Goal: Information Seeking & Learning: Learn about a topic

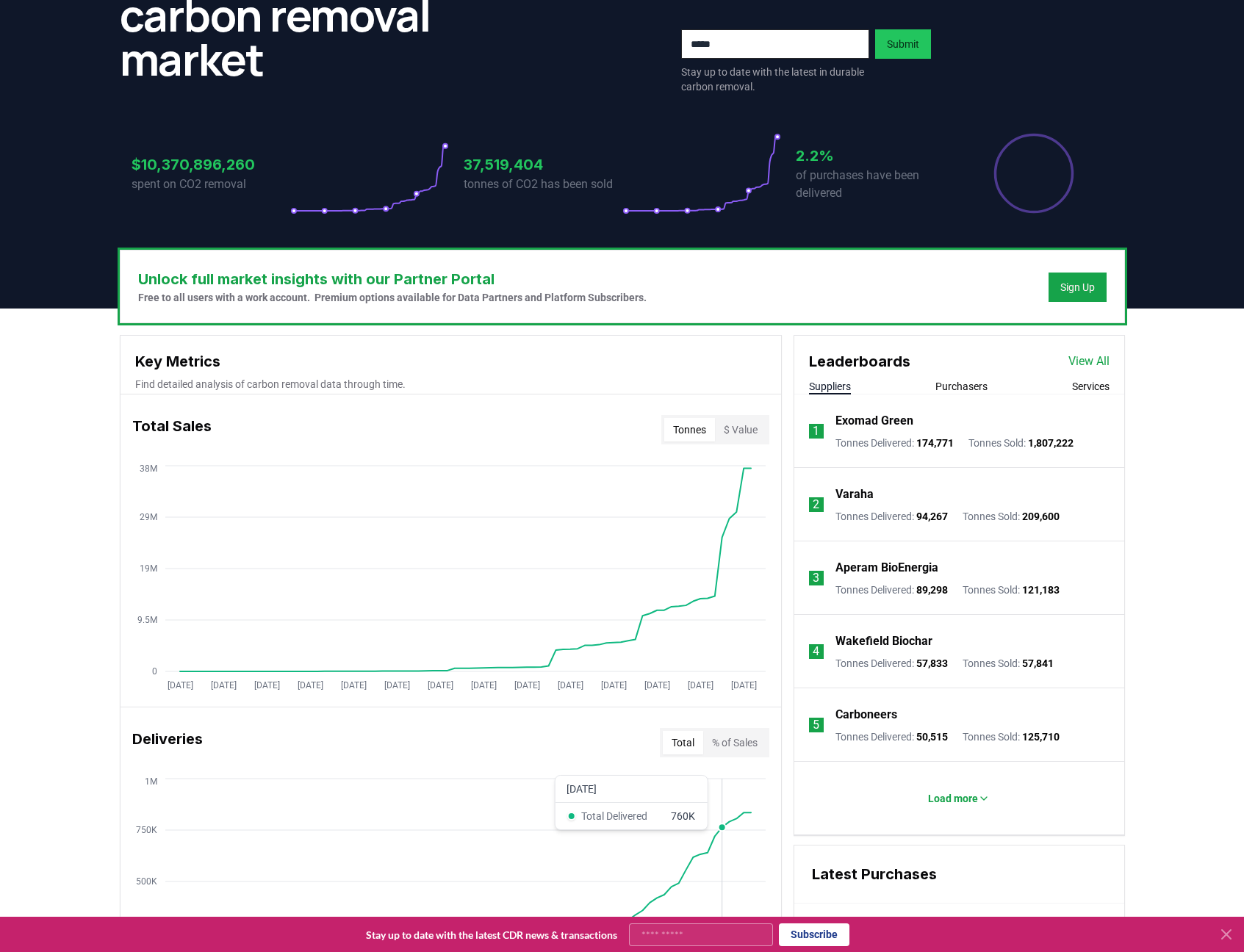
scroll to position [200, 0]
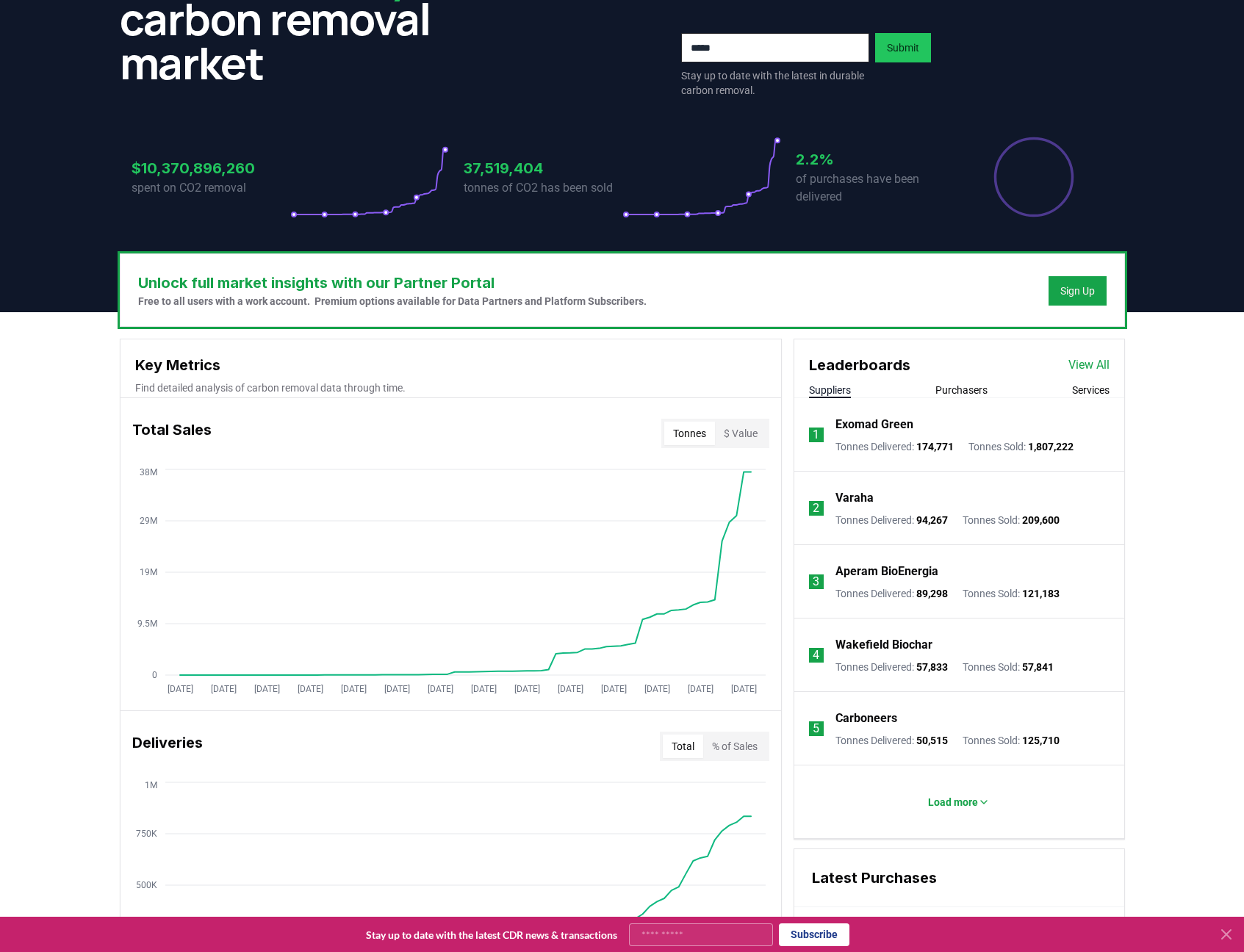
click at [979, 395] on button "Purchasers" at bounding box center [961, 389] width 52 height 15
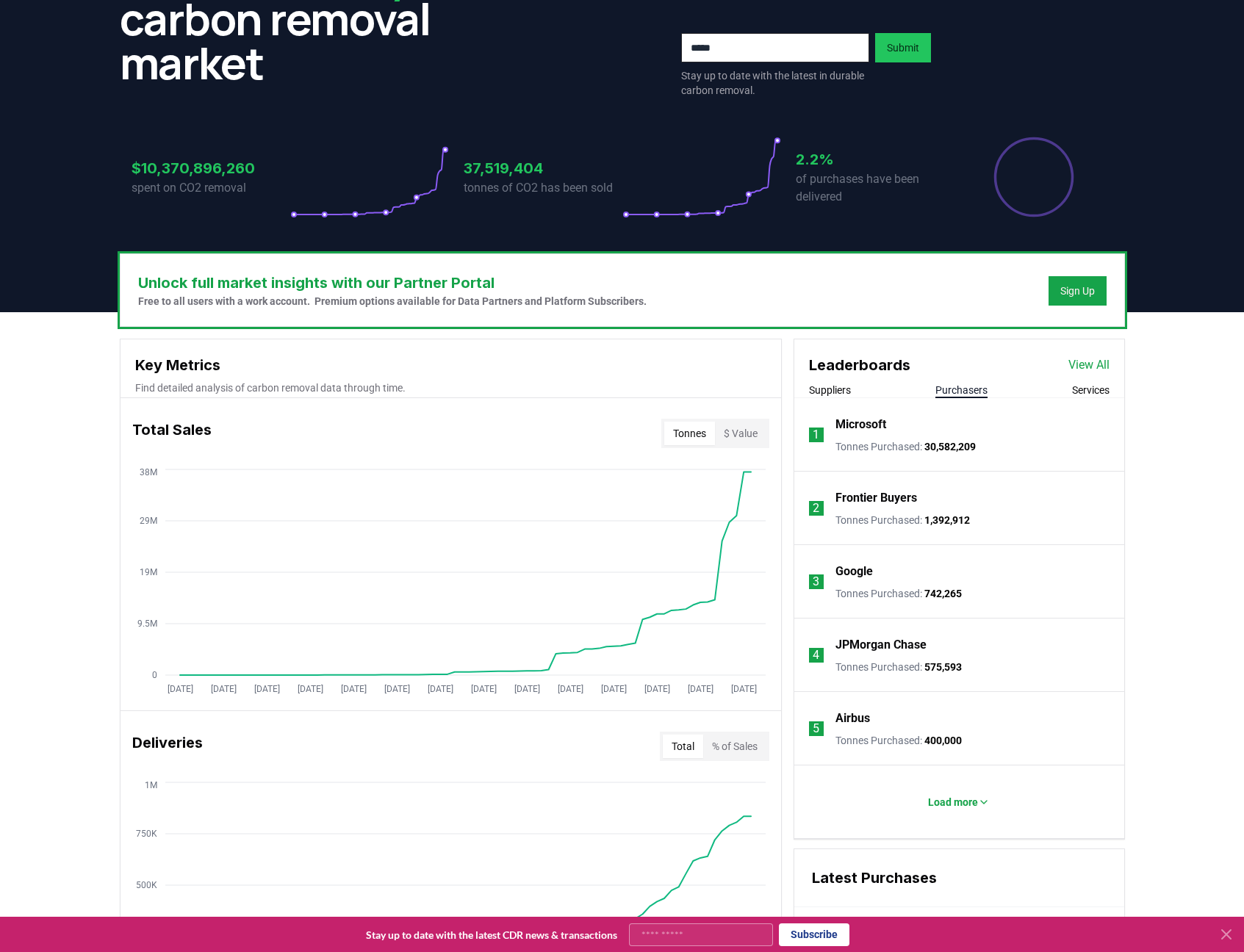
click at [1082, 369] on link "View All" at bounding box center [1088, 366] width 42 height 18
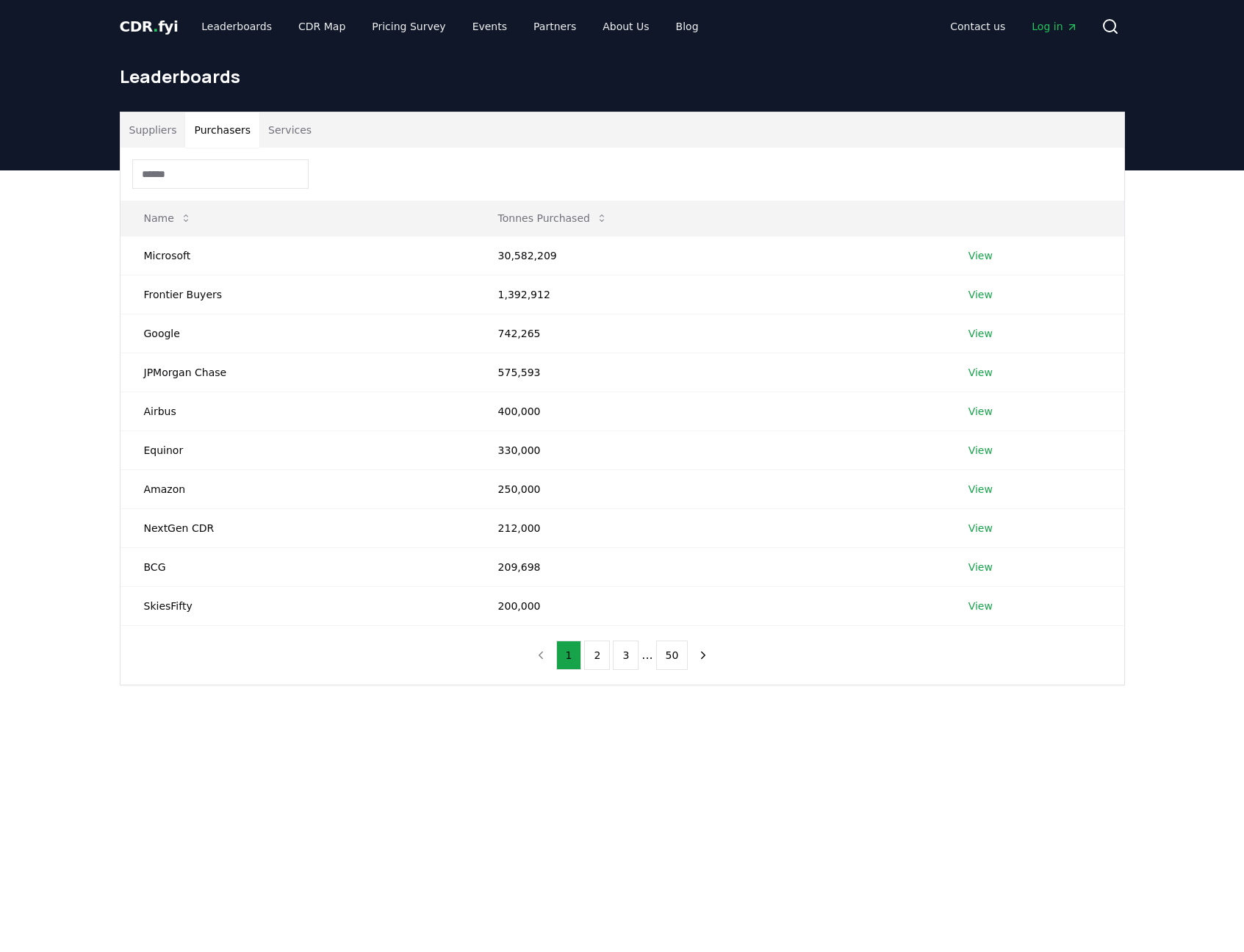
click at [231, 132] on button "Purchasers" at bounding box center [222, 130] width 74 height 36
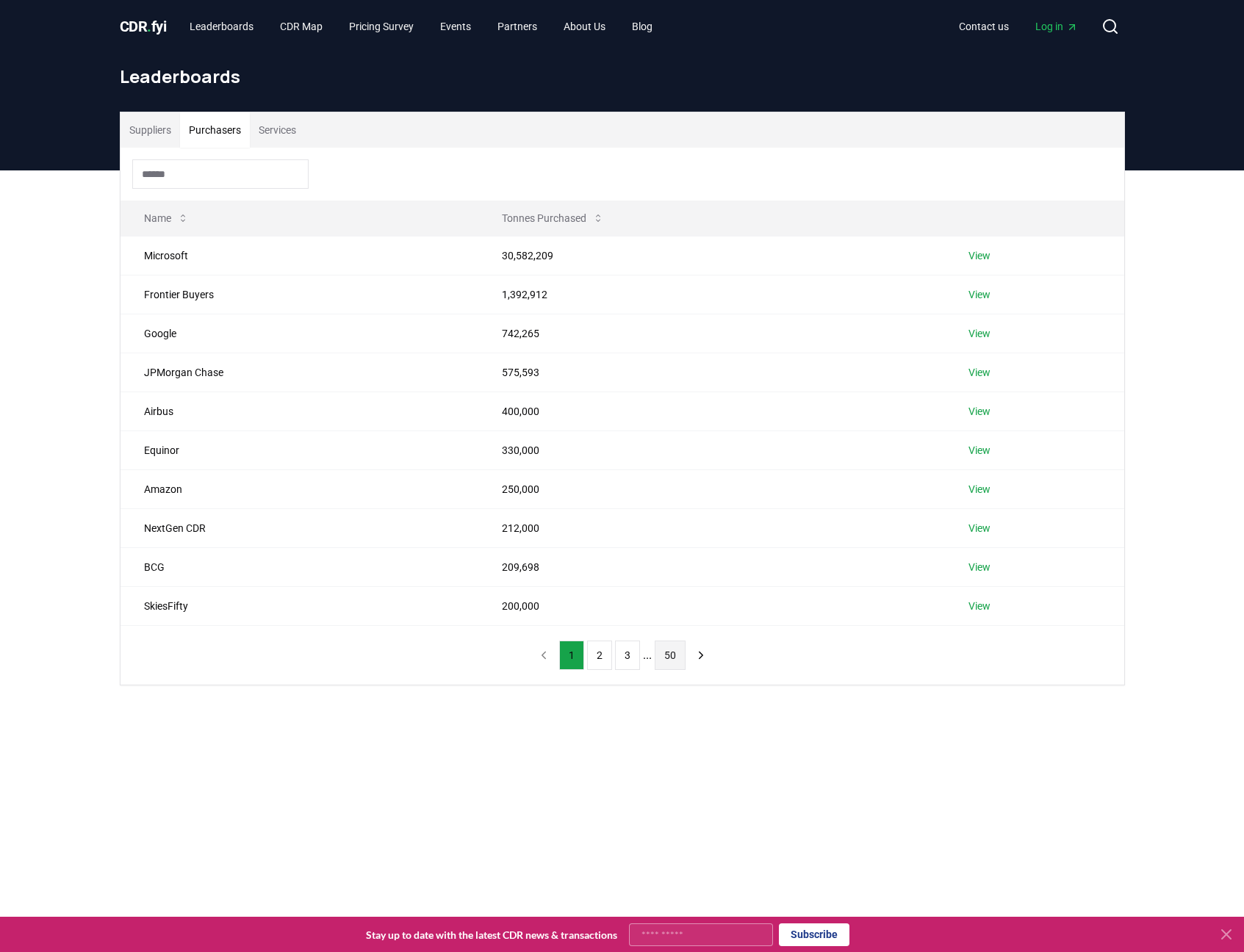
click at [674, 655] on button "50" at bounding box center [670, 656] width 31 height 30
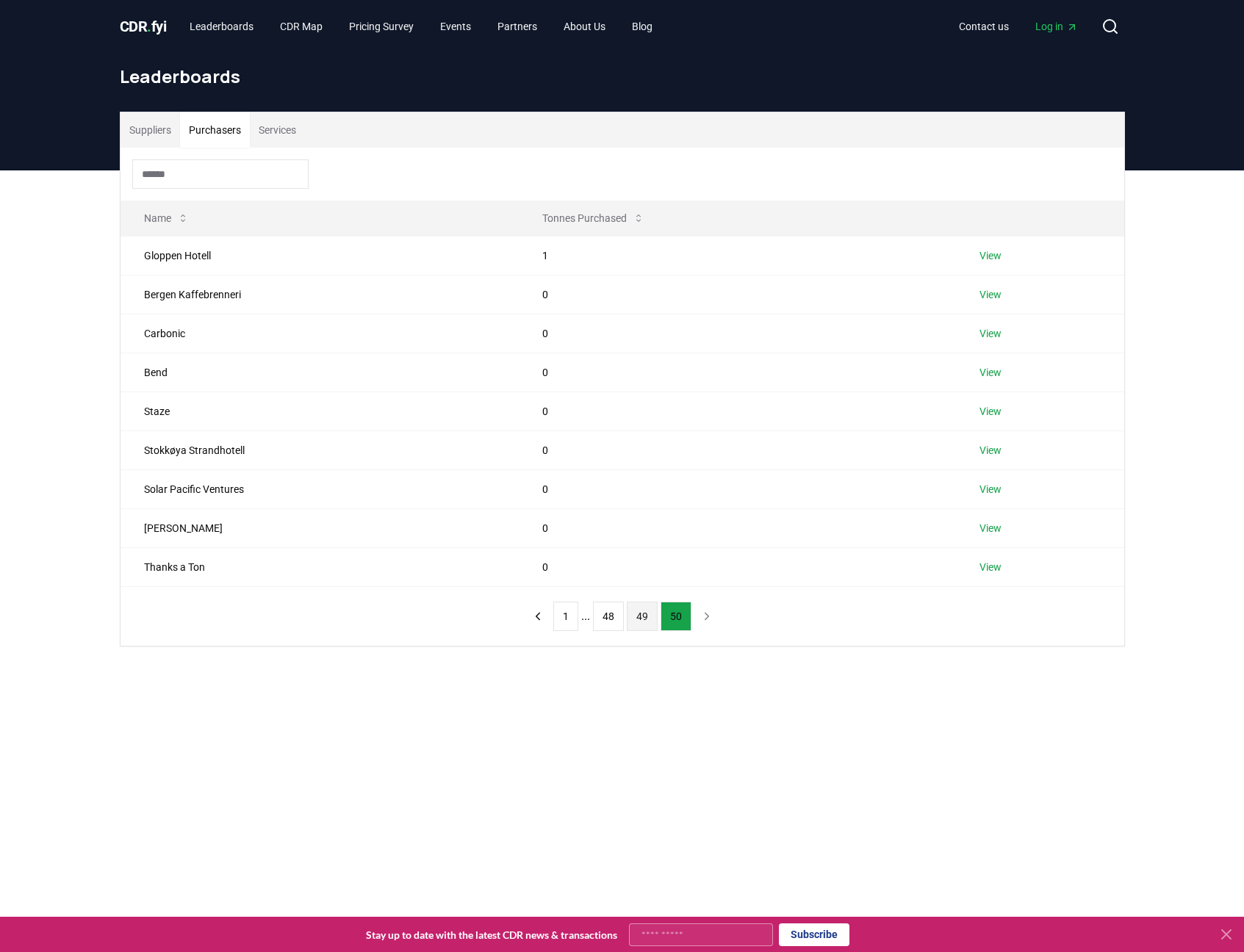
click at [634, 618] on button "49" at bounding box center [642, 616] width 31 height 30
click at [613, 651] on button "48" at bounding box center [607, 656] width 31 height 30
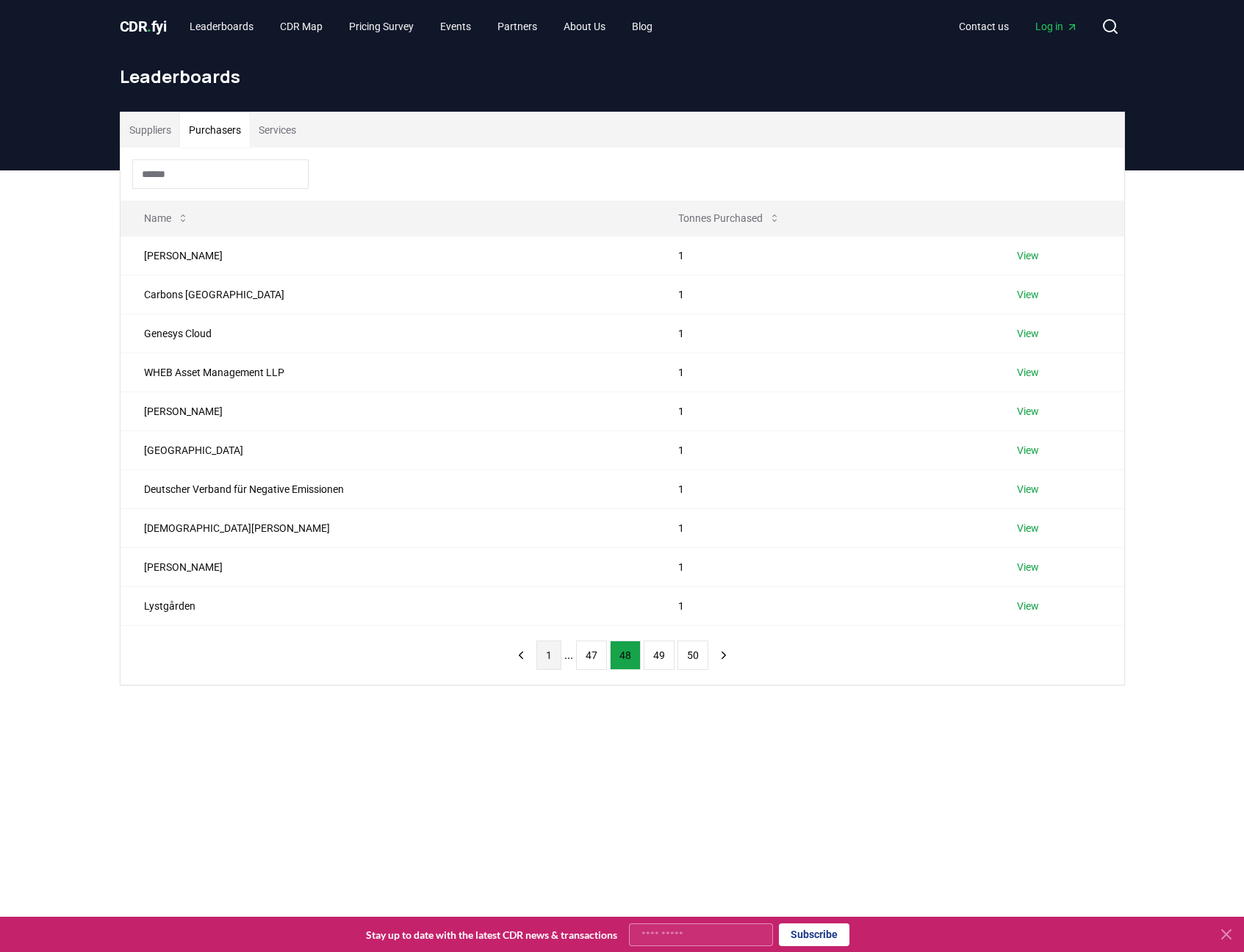
click at [542, 655] on button "1" at bounding box center [548, 656] width 25 height 30
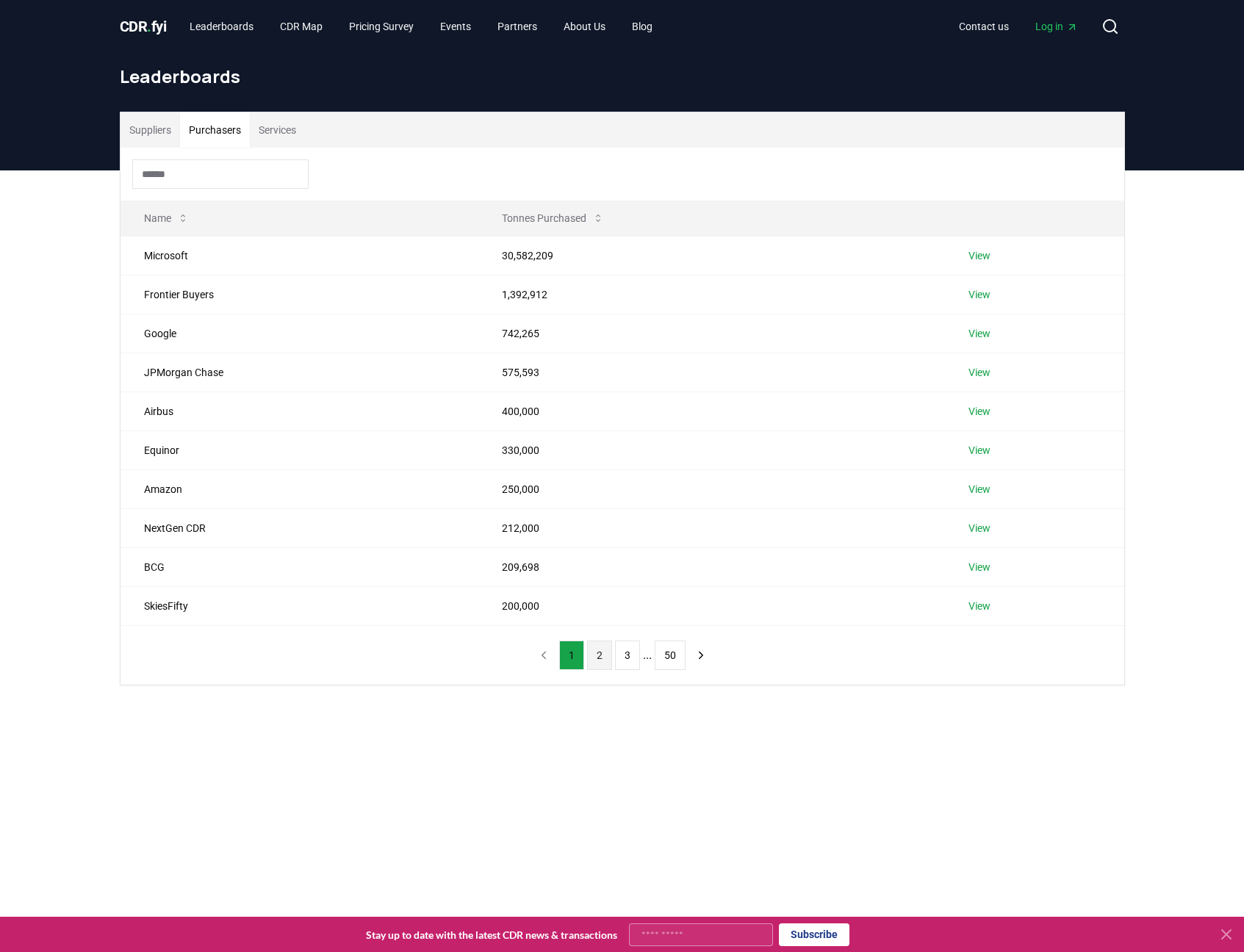
click at [600, 658] on button "2" at bounding box center [599, 656] width 25 height 30
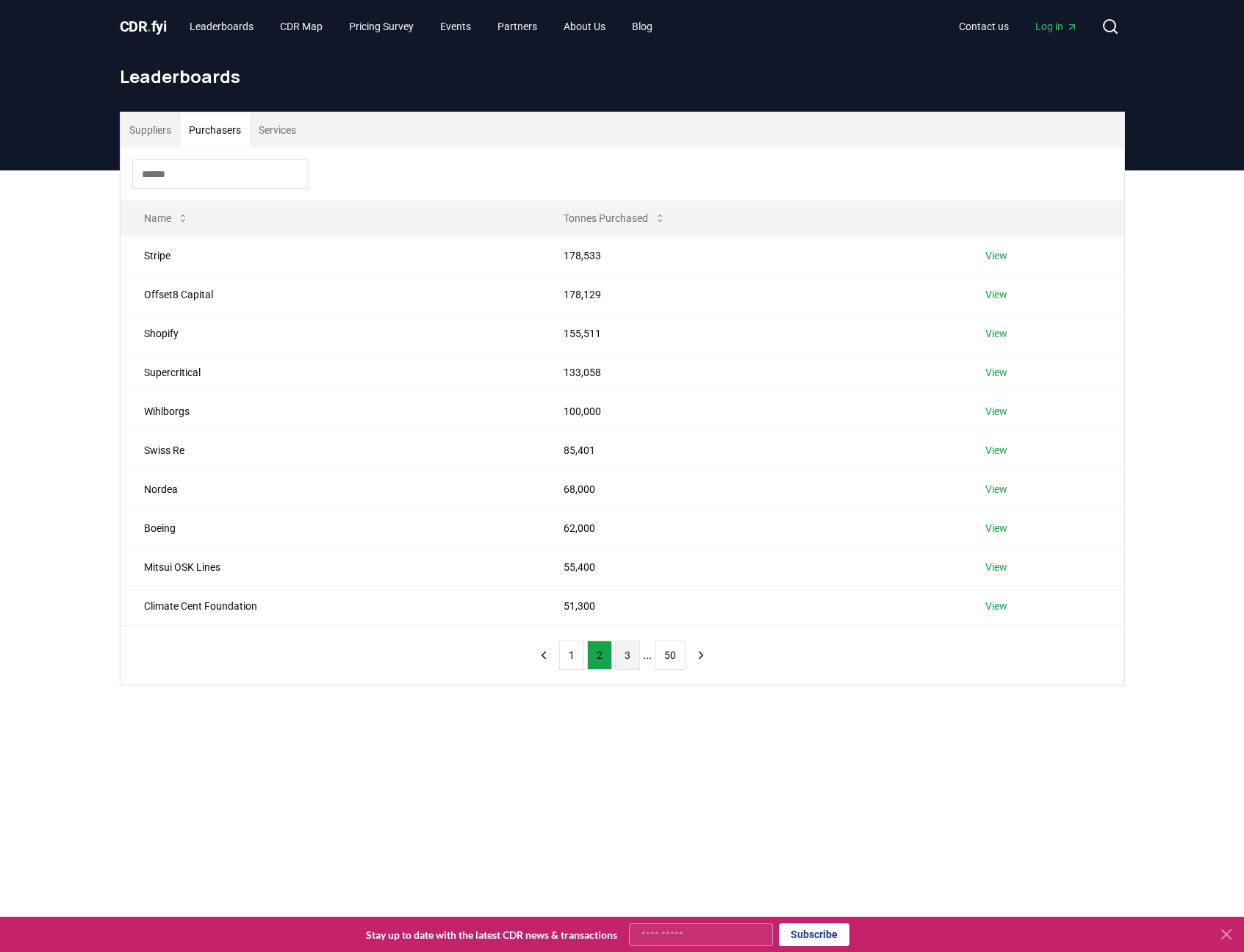
click at [629, 654] on button "3" at bounding box center [627, 656] width 25 height 30
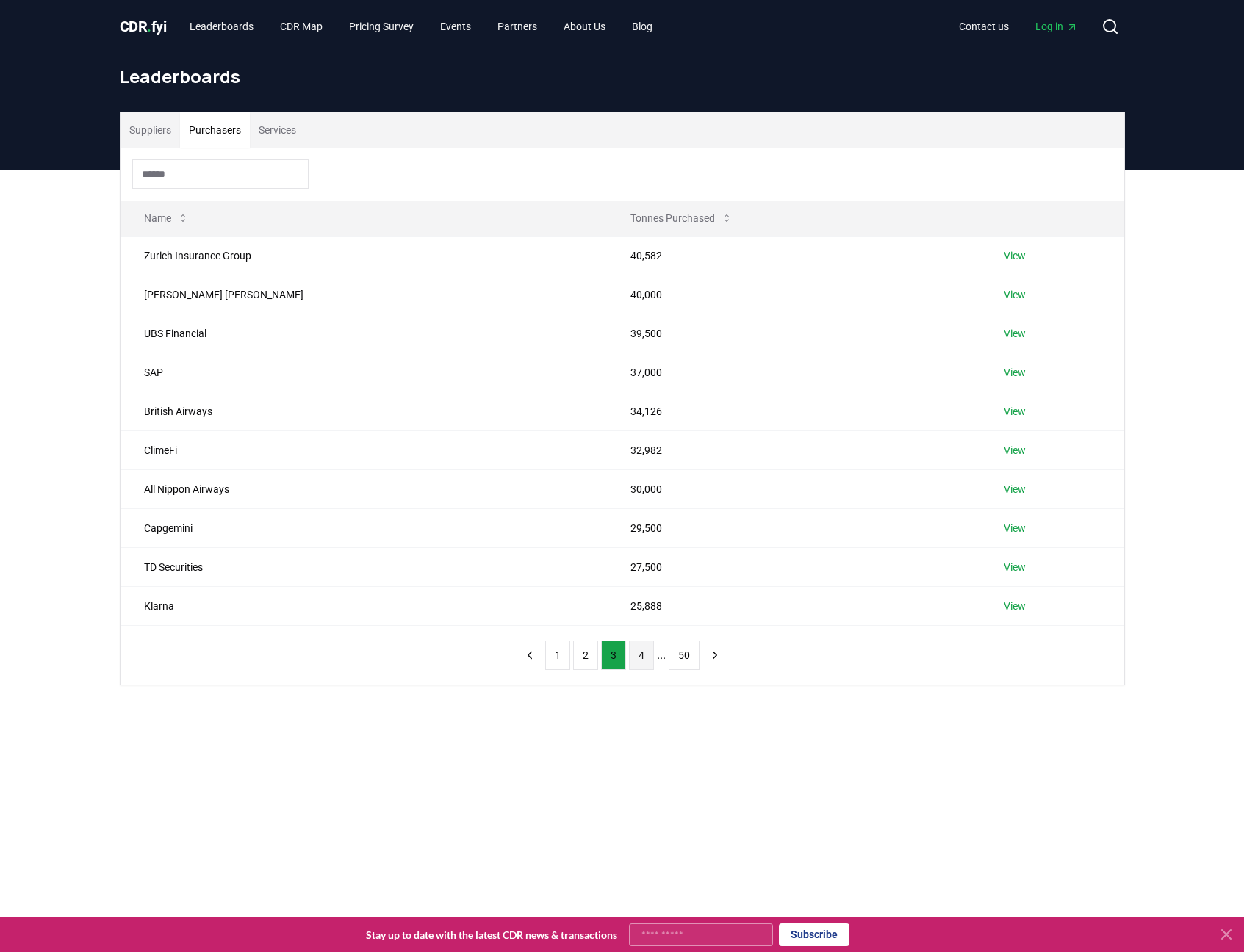
click at [648, 659] on button "4" at bounding box center [641, 656] width 25 height 30
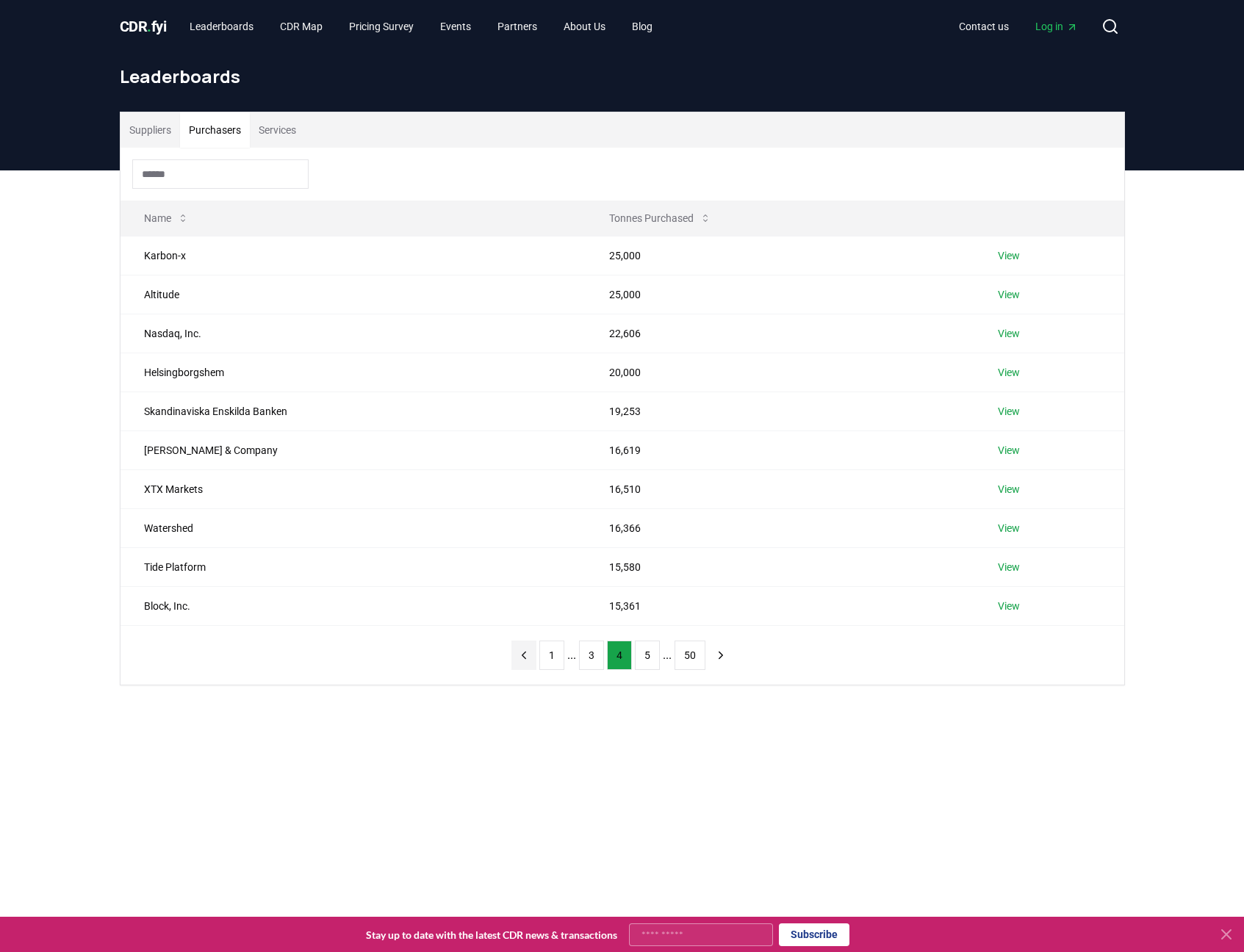
click at [522, 653] on icon "previous page" at bounding box center [524, 655] width 4 height 7
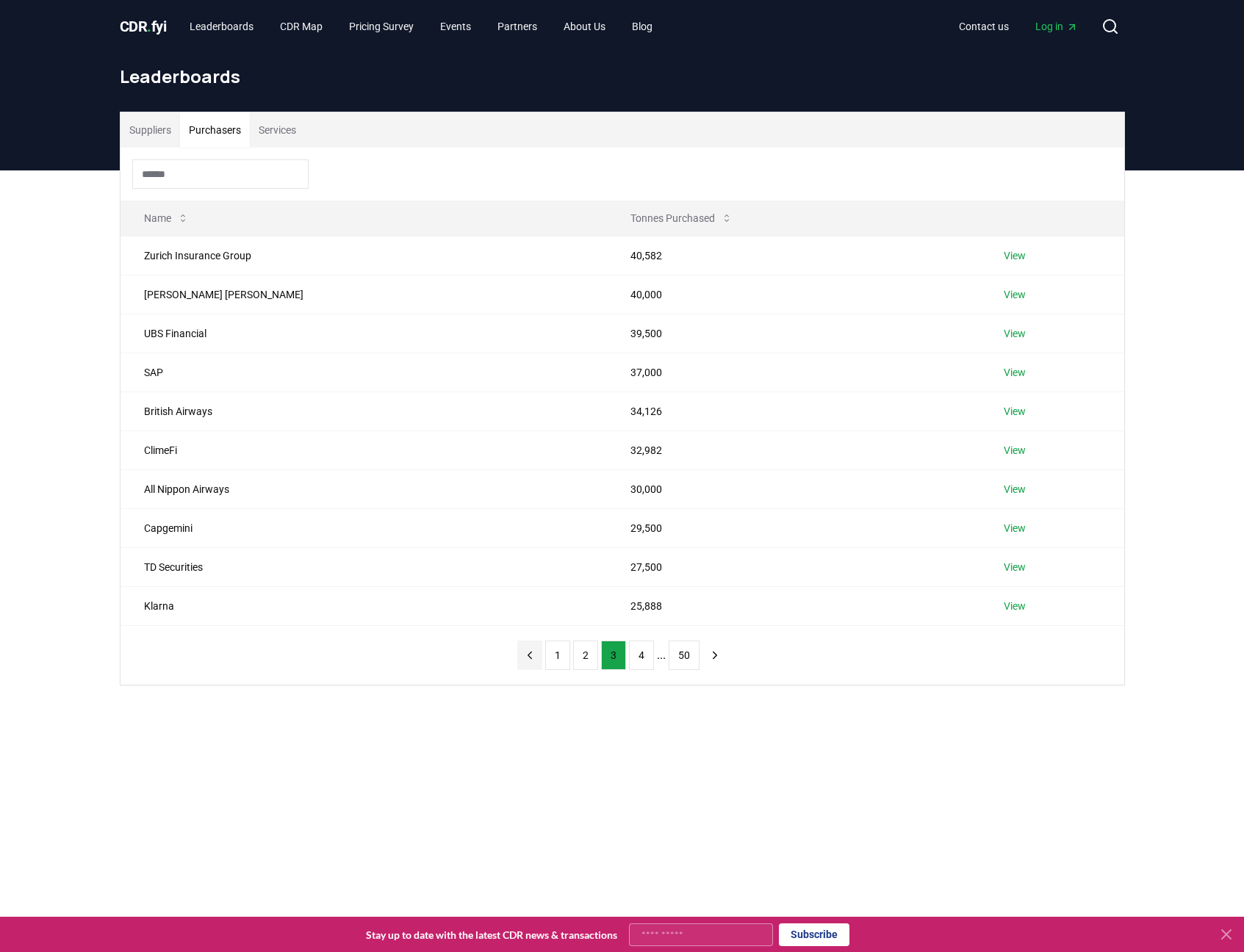
click at [523, 653] on icon "previous page" at bounding box center [529, 655] width 13 height 13
click at [522, 653] on div "1 2 3 4 ... 50" at bounding box center [622, 655] width 240 height 58
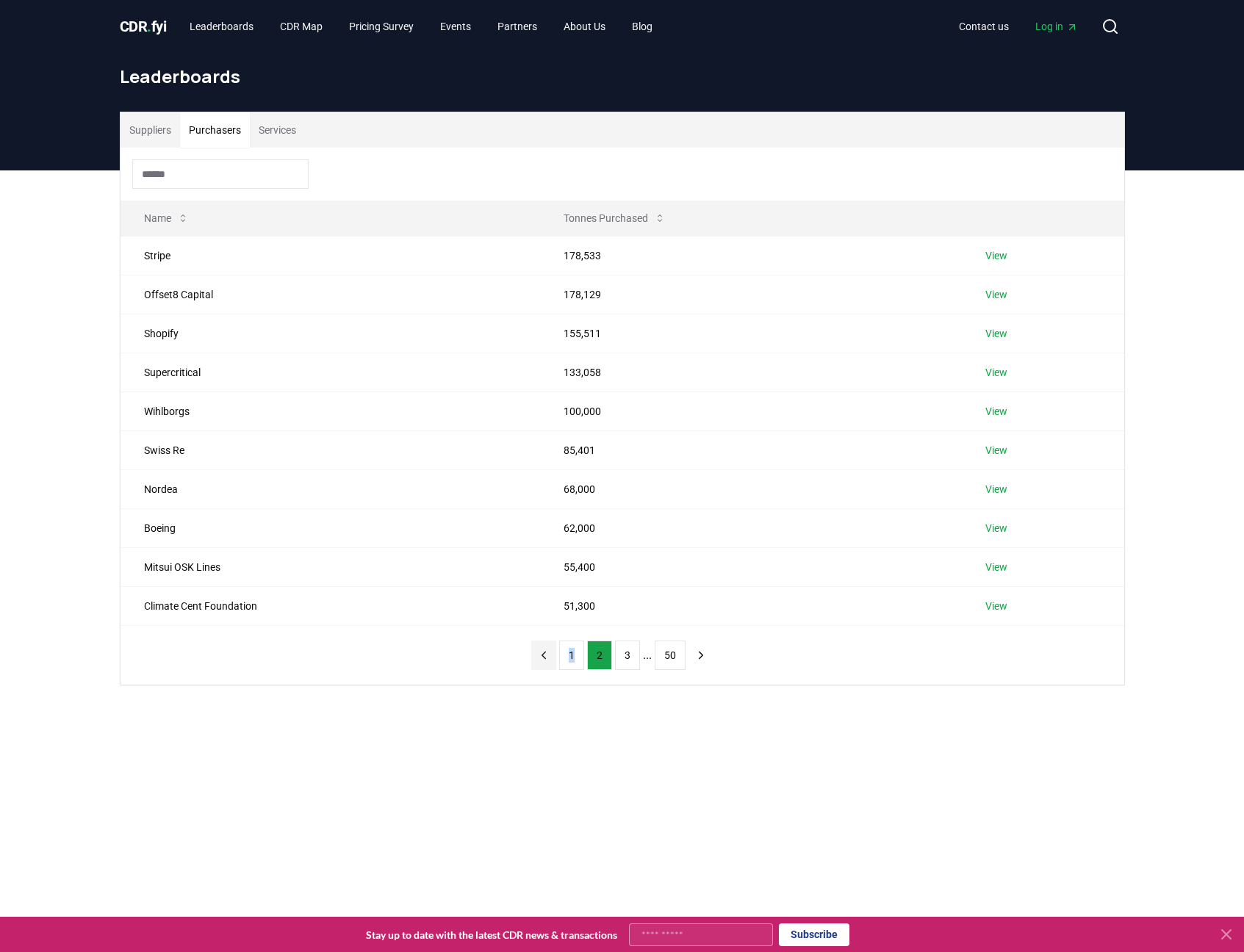
click at [522, 653] on div "1 2 3 ... 50" at bounding box center [622, 655] width 212 height 58
click at [587, 655] on button "2" at bounding box center [599, 656] width 25 height 30
click at [574, 654] on button "1" at bounding box center [570, 656] width 25 height 30
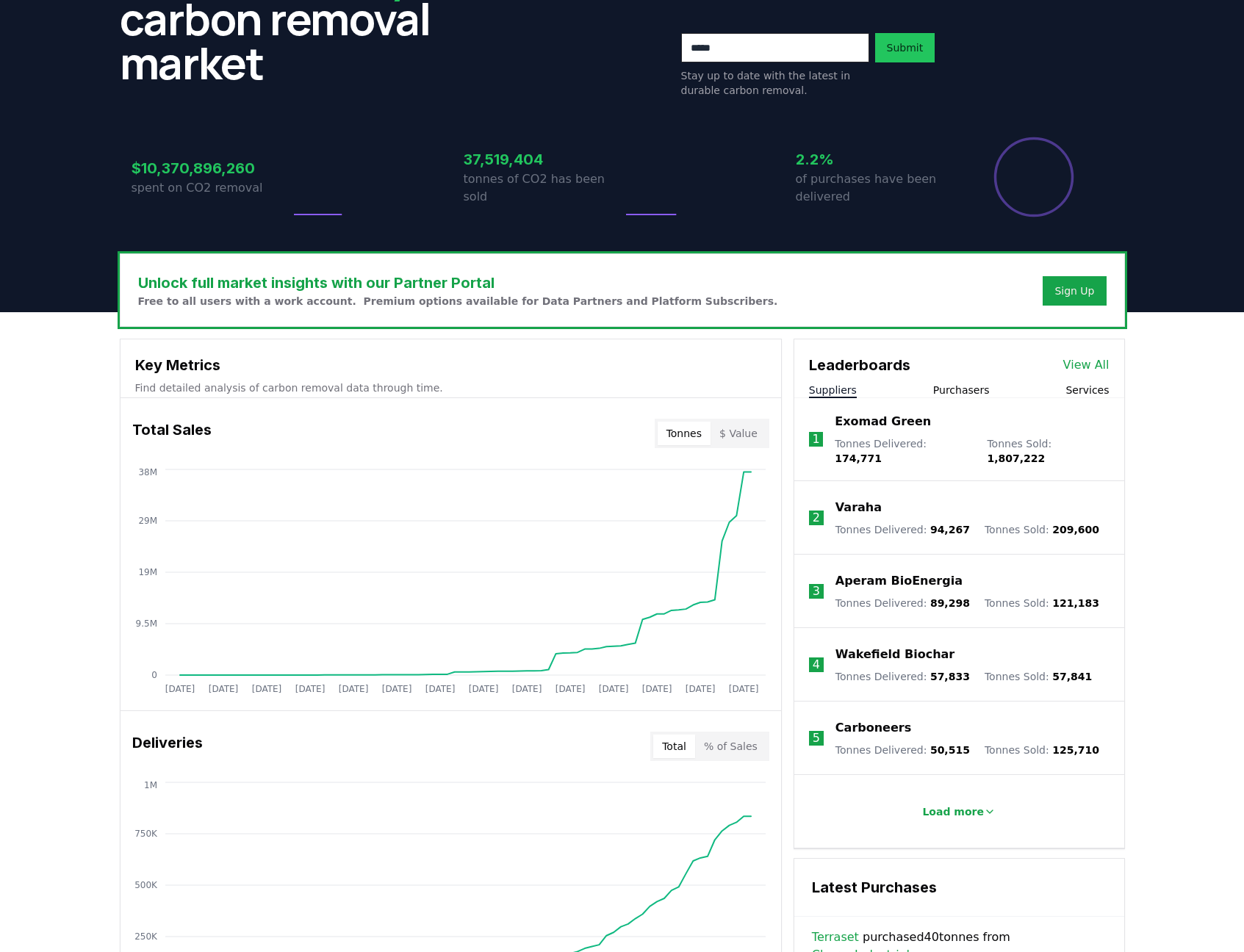
scroll to position [363, 0]
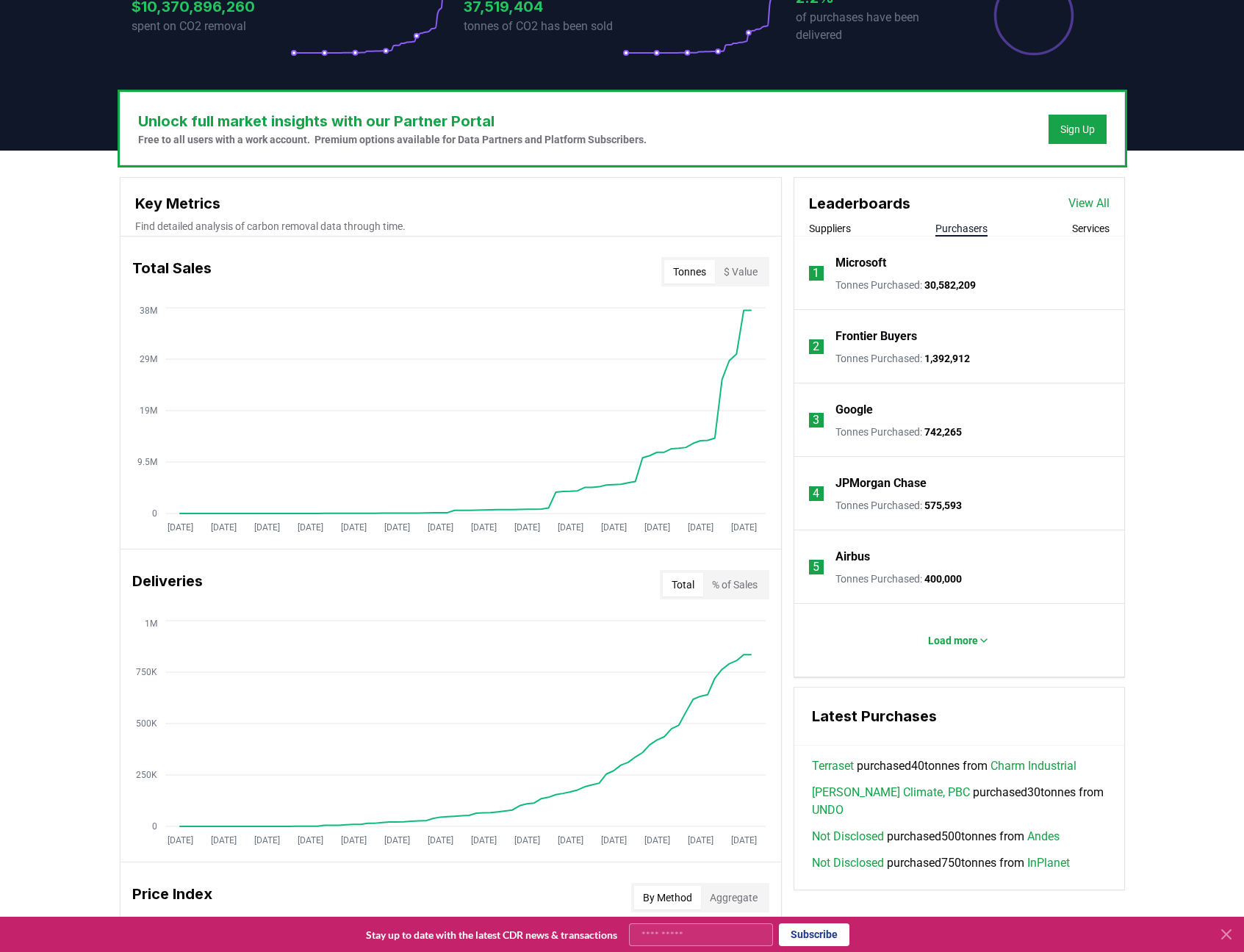
click at [957, 228] on button "Purchasers" at bounding box center [961, 228] width 52 height 15
click at [840, 229] on button "Suppliers" at bounding box center [830, 228] width 42 height 15
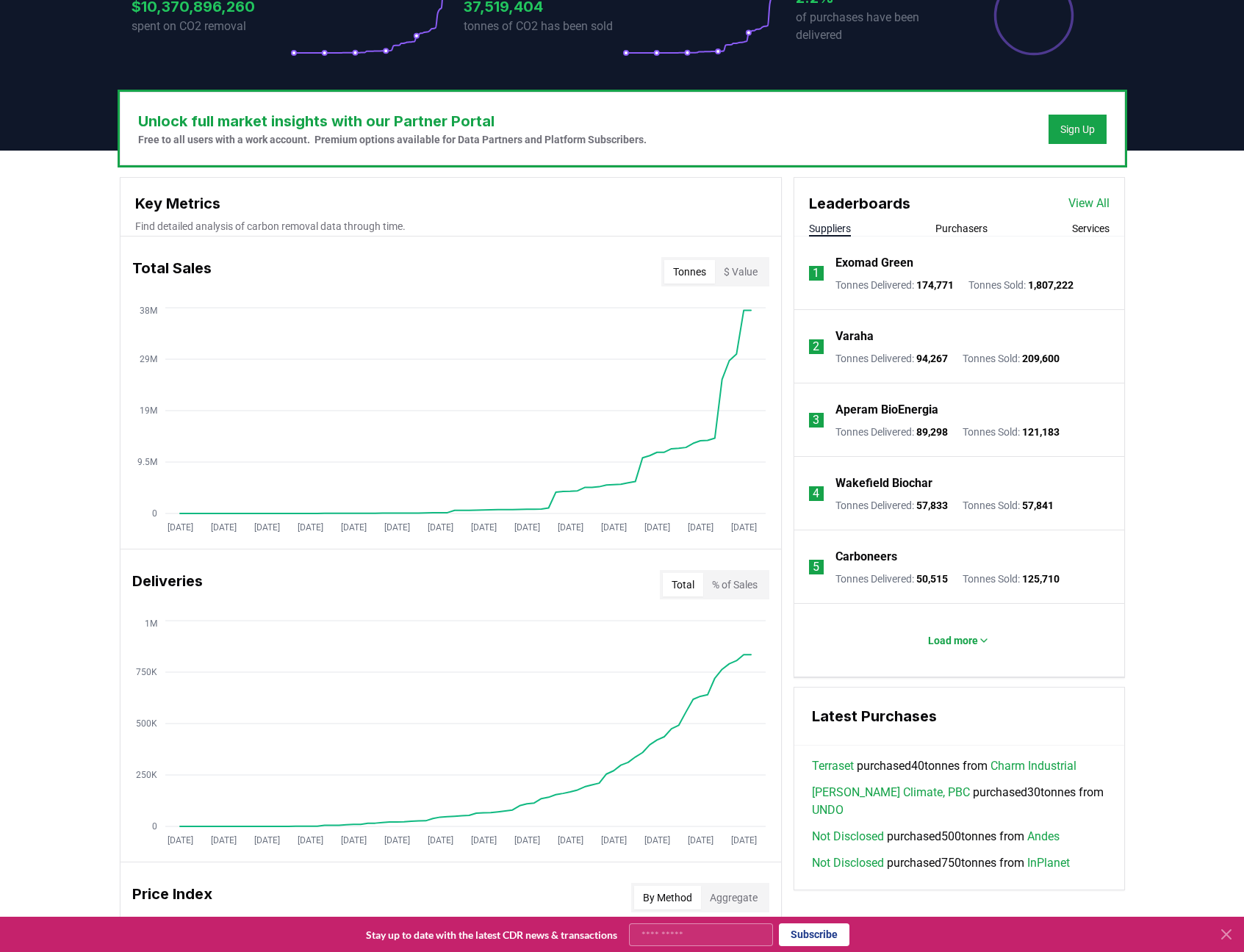
click at [1076, 211] on link "View All" at bounding box center [1088, 204] width 42 height 18
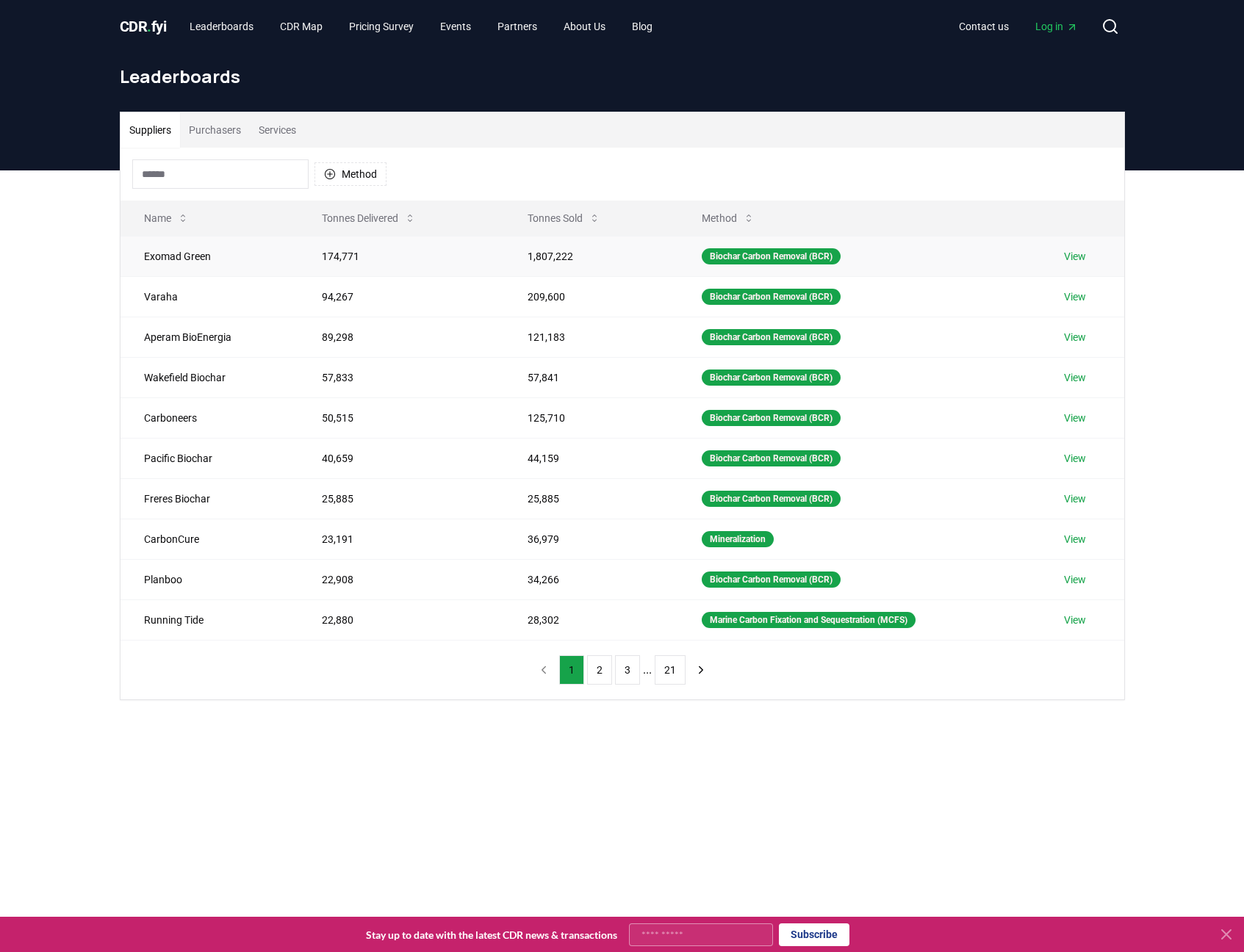
click at [200, 258] on td "Exomad Green" at bounding box center [210, 256] width 178 height 41
drag, startPoint x: 219, startPoint y: 254, endPoint x: 119, endPoint y: 254, distance: 100.0
click at [120, 254] on div "Suppliers Purchasers Services Method Name Tonnes Delivered Tonnes Sold Method E…" at bounding box center [622, 406] width 1005 height 588
click at [143, 255] on td "Exomad Green" at bounding box center [210, 256] width 178 height 41
click at [150, 255] on td "Exomad Green" at bounding box center [210, 256] width 178 height 41
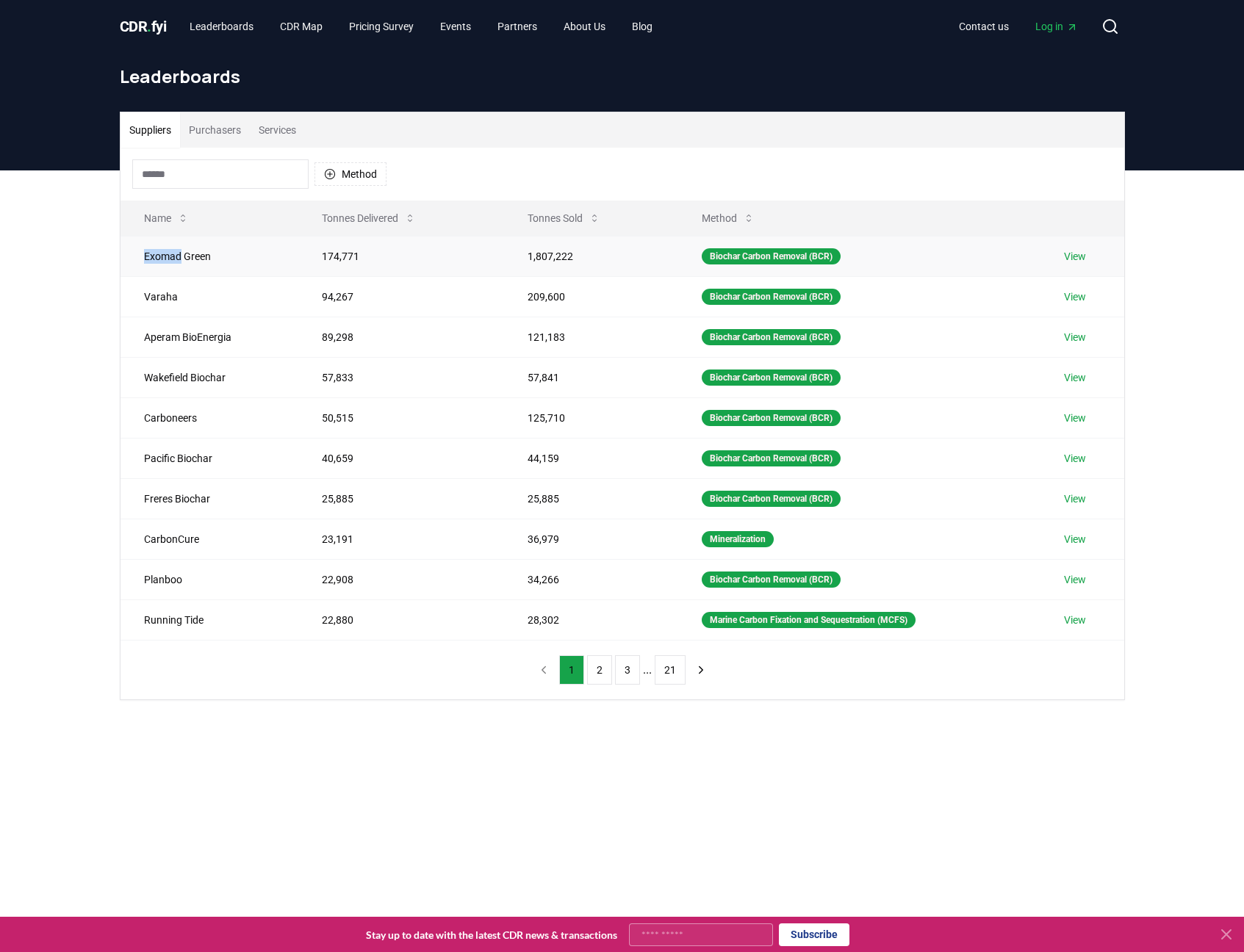
click at [150, 255] on td "Exomad Green" at bounding box center [210, 256] width 178 height 41
copy td "Exomad Green"
click at [1119, 39] on button "Search" at bounding box center [1110, 27] width 30 height 30
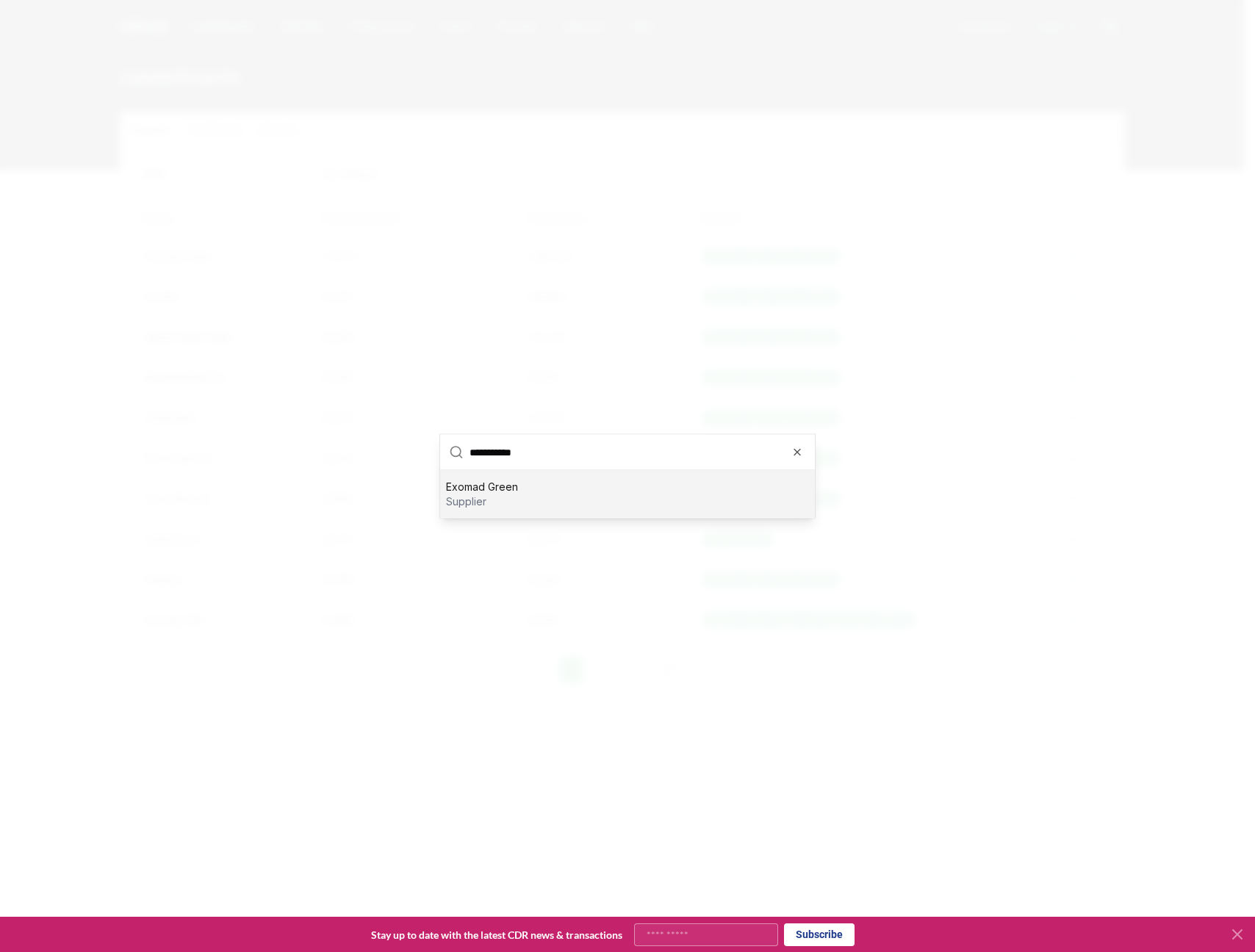
type input "**********"
click at [568, 496] on div "Exomad Green supplier" at bounding box center [627, 493] width 374 height 47
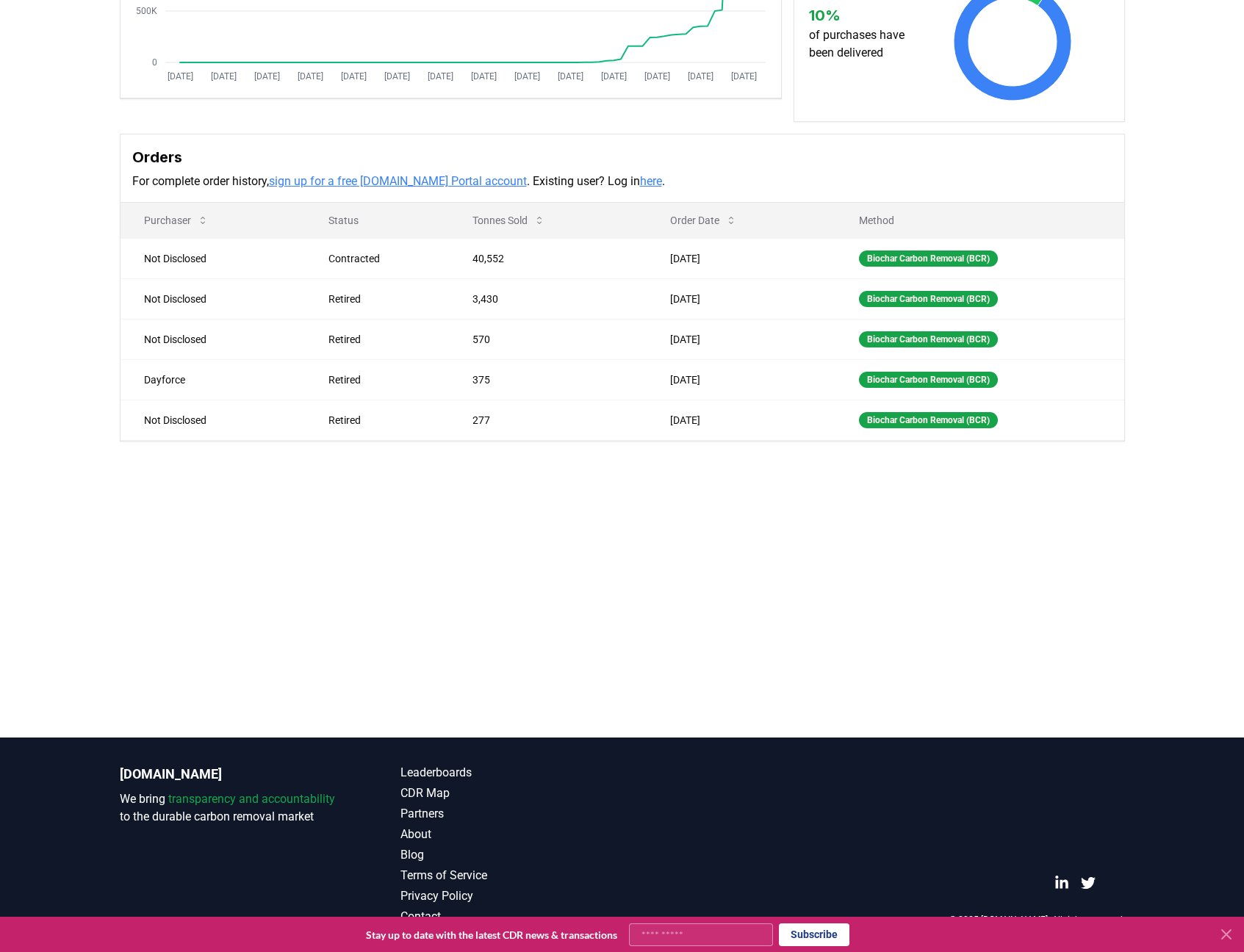
scroll to position [326, 0]
